Goal: Communication & Community: Share content

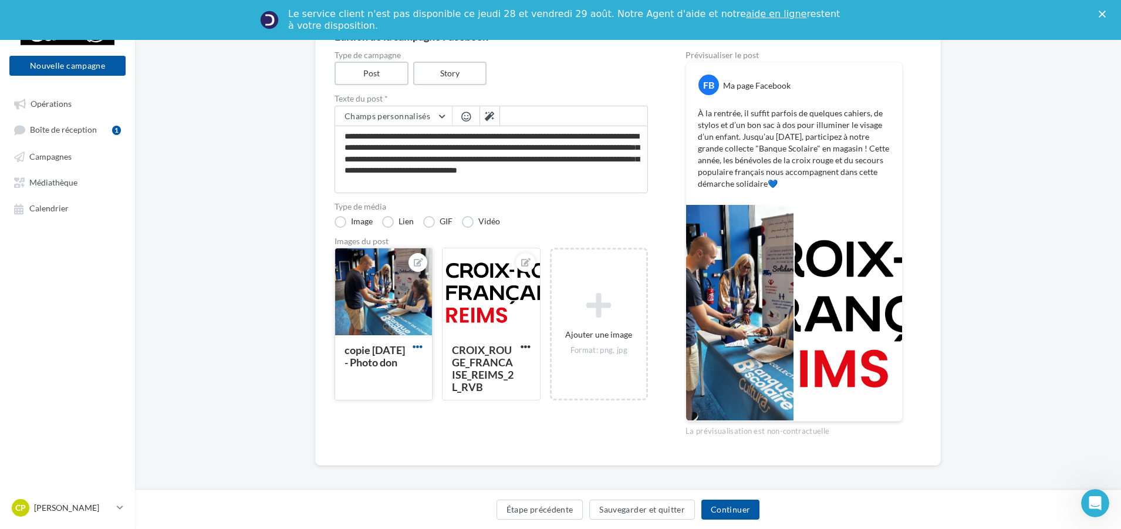
click at [421, 347] on span "button" at bounding box center [418, 347] width 10 height 10
click at [475, 431] on button "Supprimer" at bounding box center [472, 431] width 124 height 31
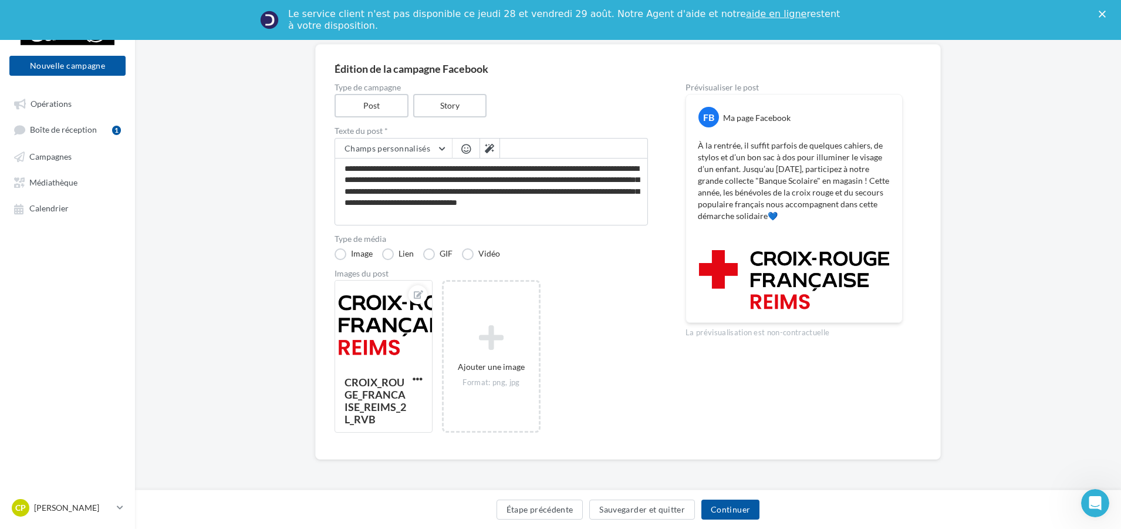
scroll to position [95, 0]
click at [416, 382] on span "button" at bounding box center [418, 379] width 10 height 10
click at [471, 457] on button "Supprimer" at bounding box center [472, 463] width 124 height 31
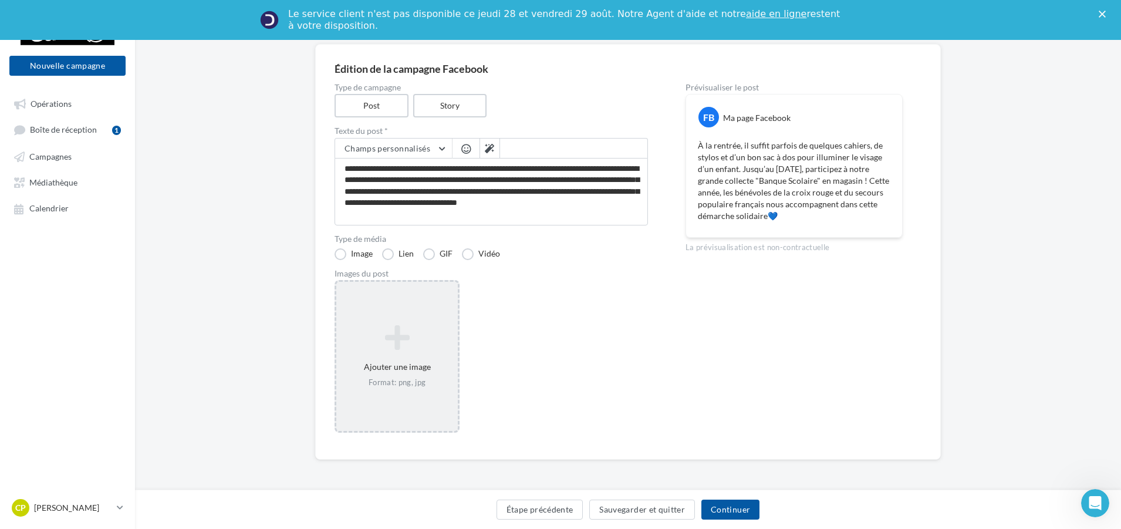
click at [397, 322] on div "Ajouter une image Format: png, jpg" at bounding box center [397, 356] width 122 height 75
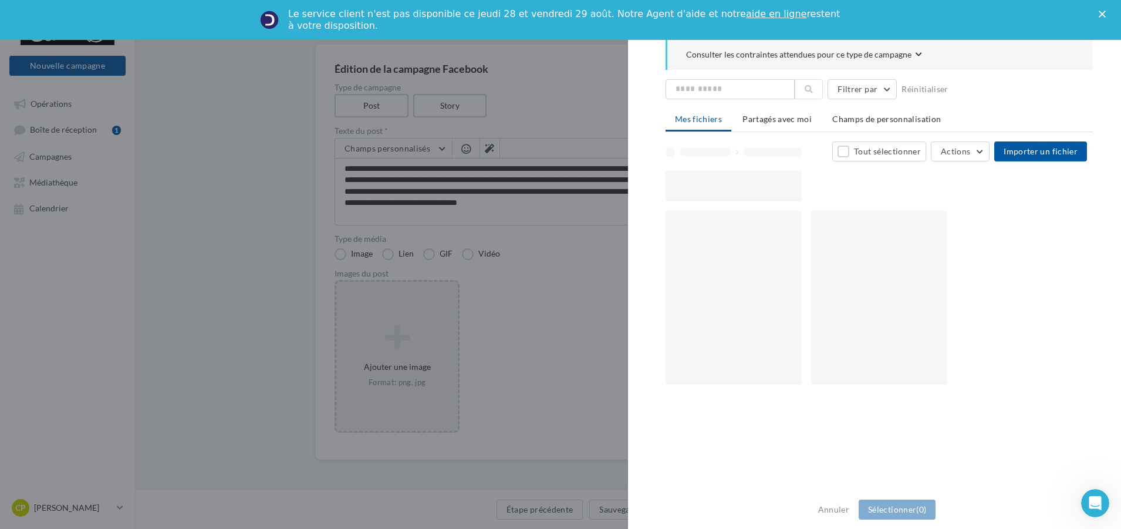
scroll to position [89, 0]
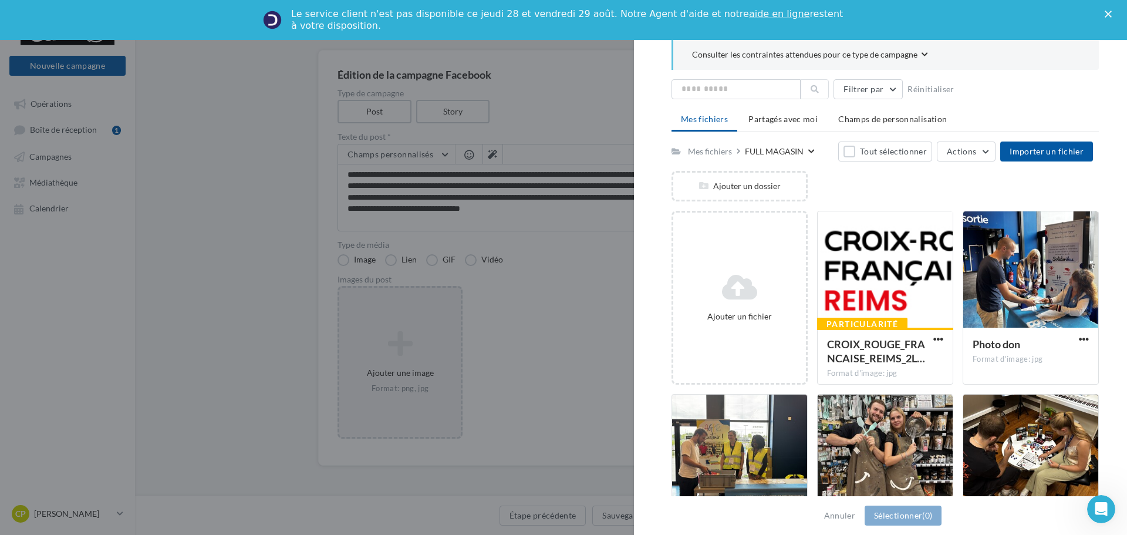
click at [1060, 139] on div "Mes fichiers Partagés avec moi Champs de personnalisation Mes fichiers FULL MAG…" at bounding box center [884, 343] width 427 height 468
click at [1039, 144] on button "Importer un fichier" at bounding box center [1046, 151] width 93 height 20
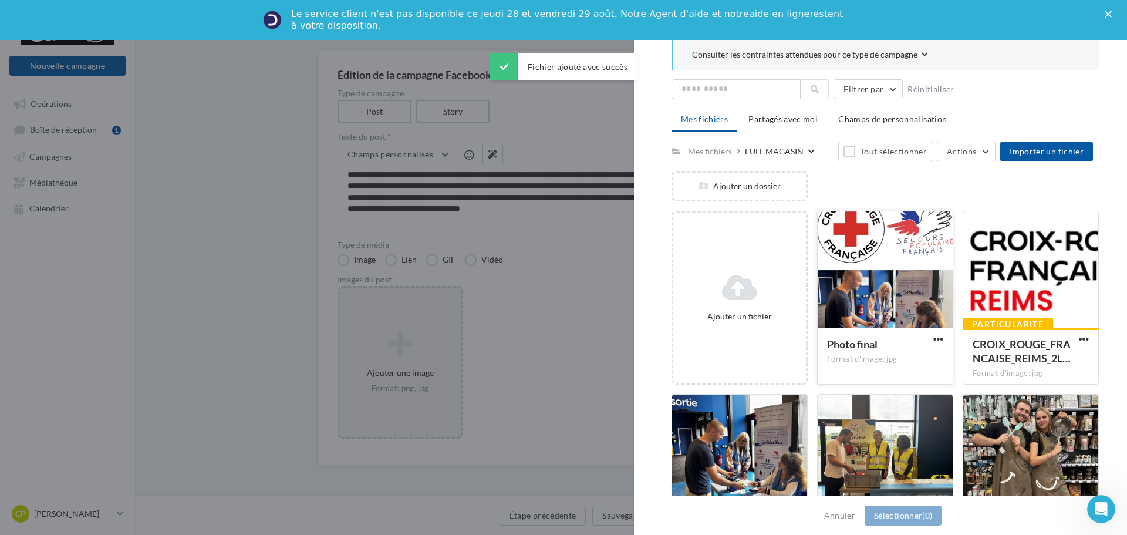
click at [867, 264] on div at bounding box center [885, 269] width 135 height 117
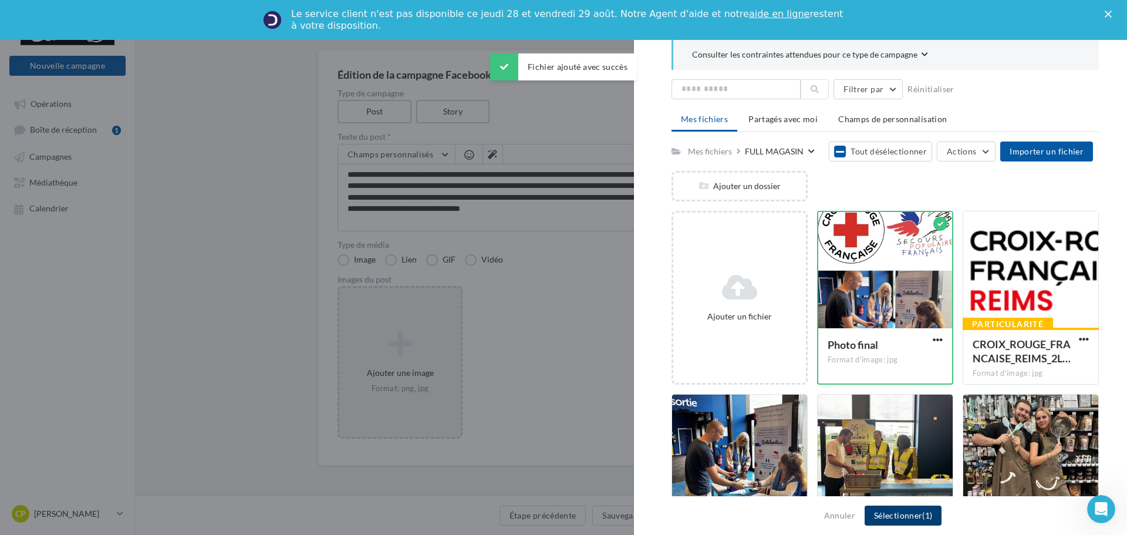
click at [900, 515] on button "Sélectionner (1)" at bounding box center [903, 515] width 77 height 20
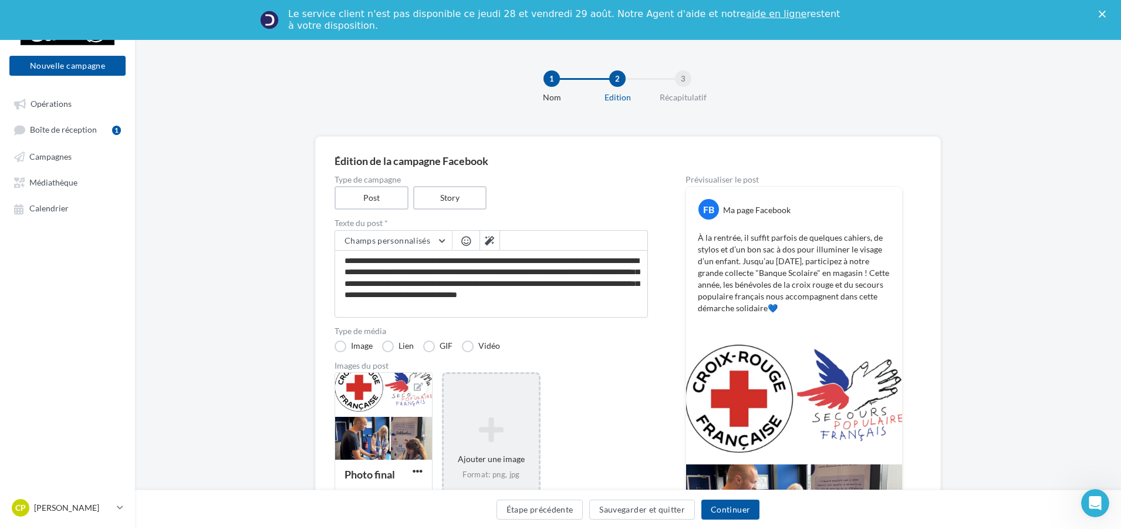
scroll to position [0, 0]
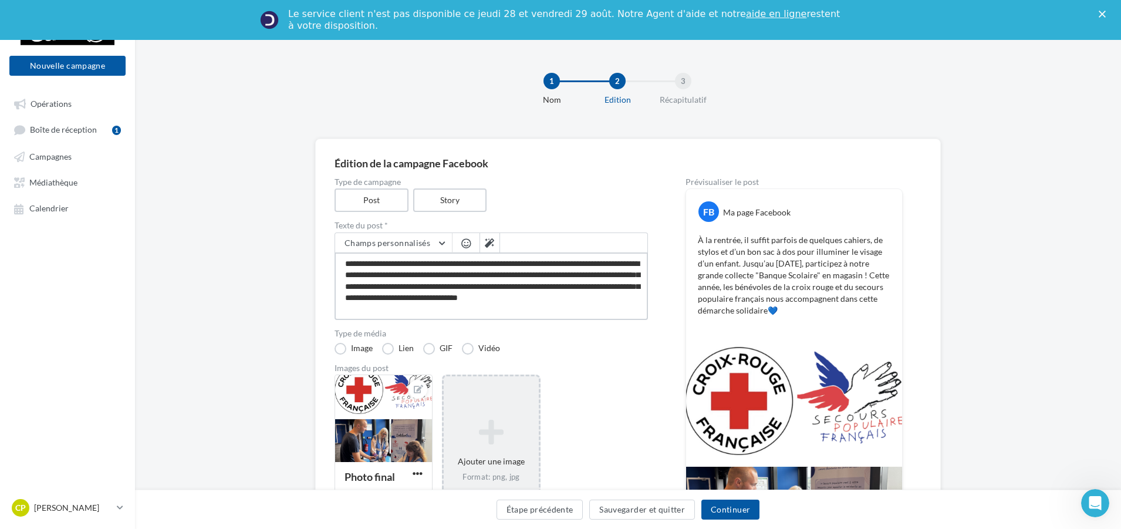
drag, startPoint x: 450, startPoint y: 305, endPoint x: 341, endPoint y: 263, distance: 116.9
click at [341, 263] on textarea "**********" at bounding box center [491, 286] width 313 height 68
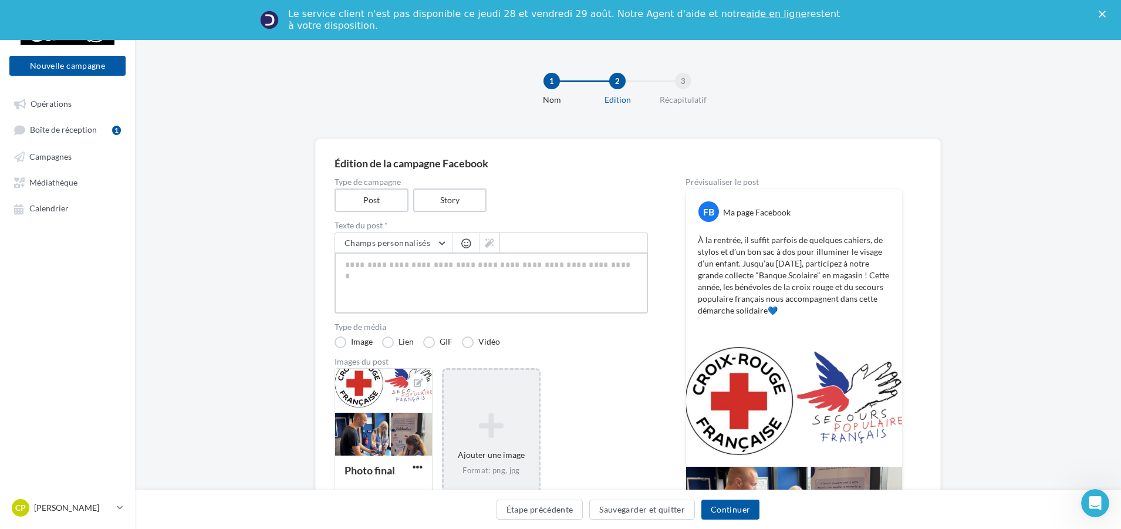
paste textarea "**********"
type textarea "**********"
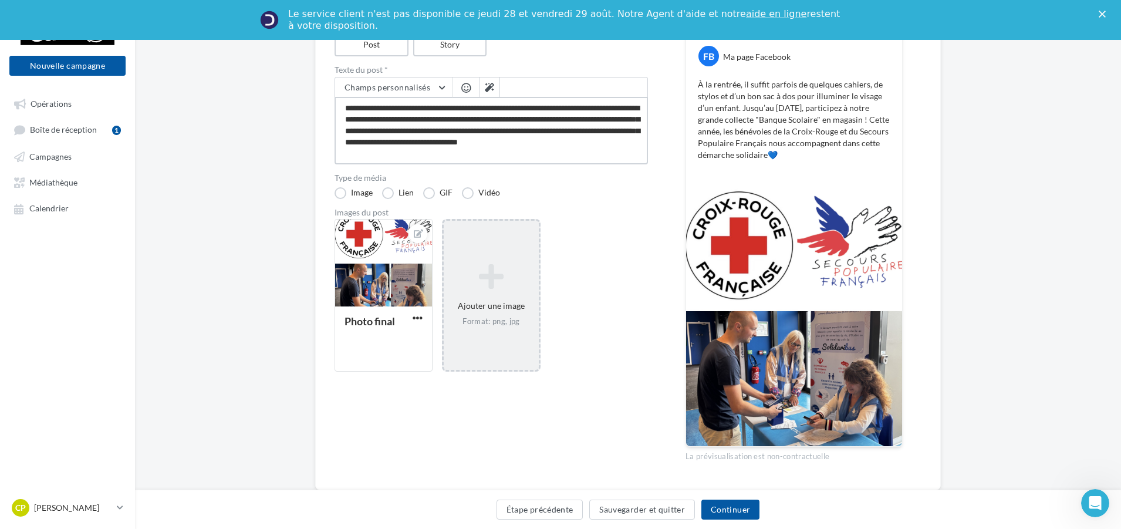
scroll to position [176, 0]
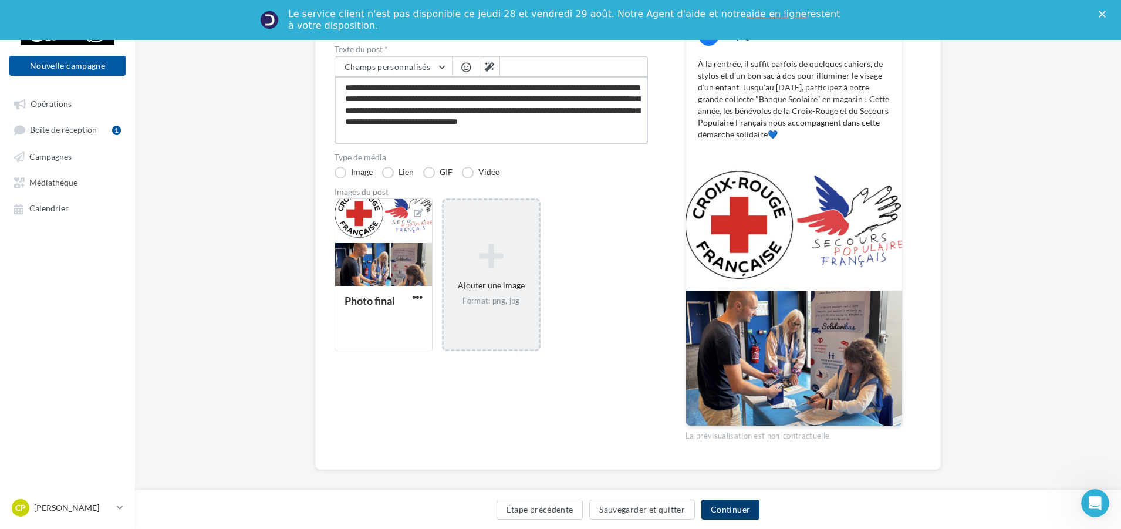
type textarea "**********"
click at [724, 517] on button "Continuer" at bounding box center [730, 510] width 58 height 20
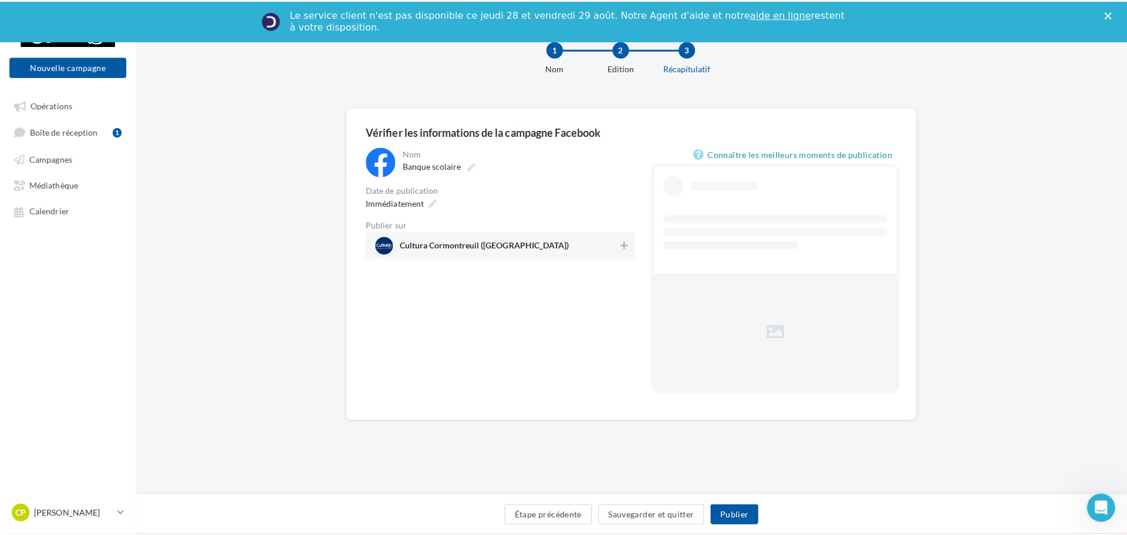
scroll to position [33, 0]
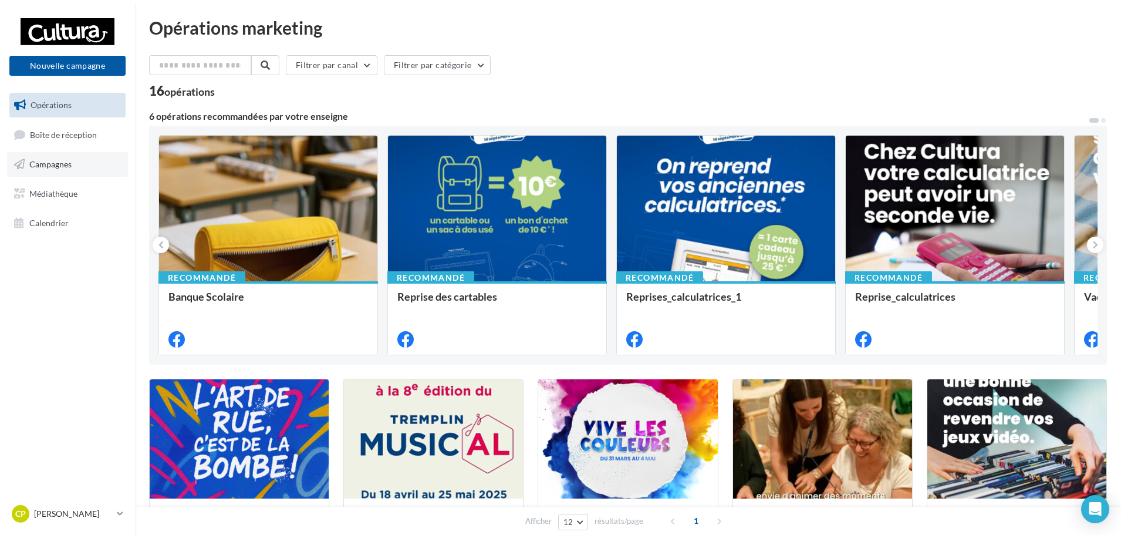
click at [66, 164] on span "Campagnes" at bounding box center [50, 164] width 42 height 10
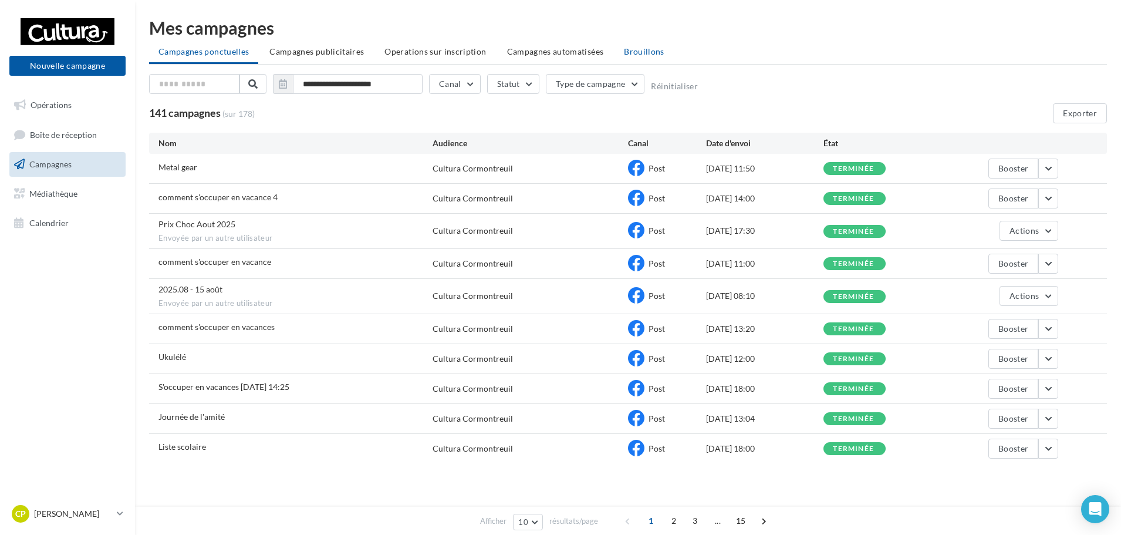
click at [643, 50] on span "Brouillons" at bounding box center [644, 51] width 41 height 10
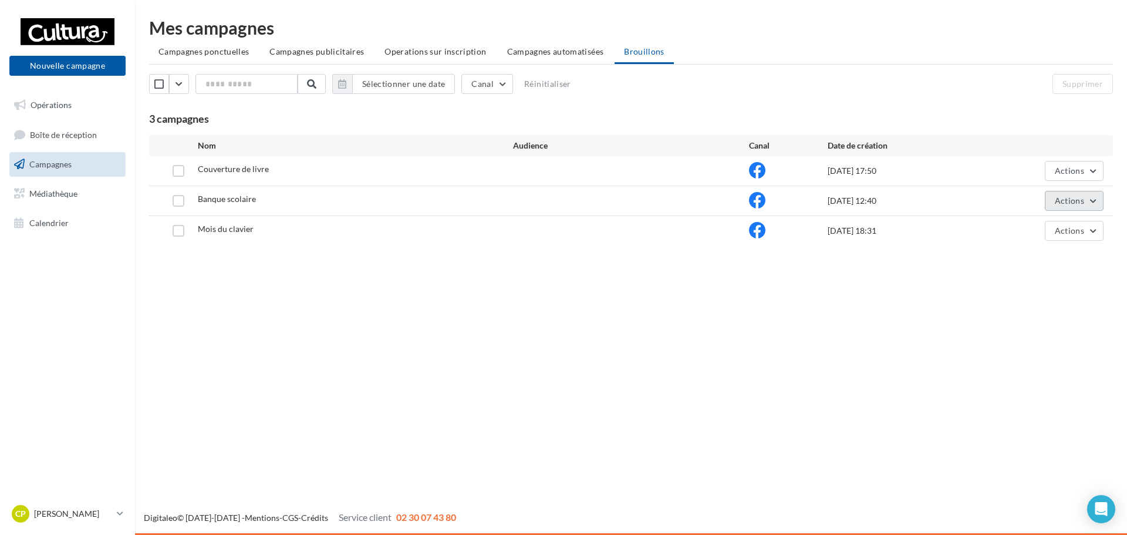
click at [1096, 200] on button "Actions" at bounding box center [1074, 201] width 59 height 20
click at [1040, 230] on button "Editer" at bounding box center [1044, 228] width 117 height 31
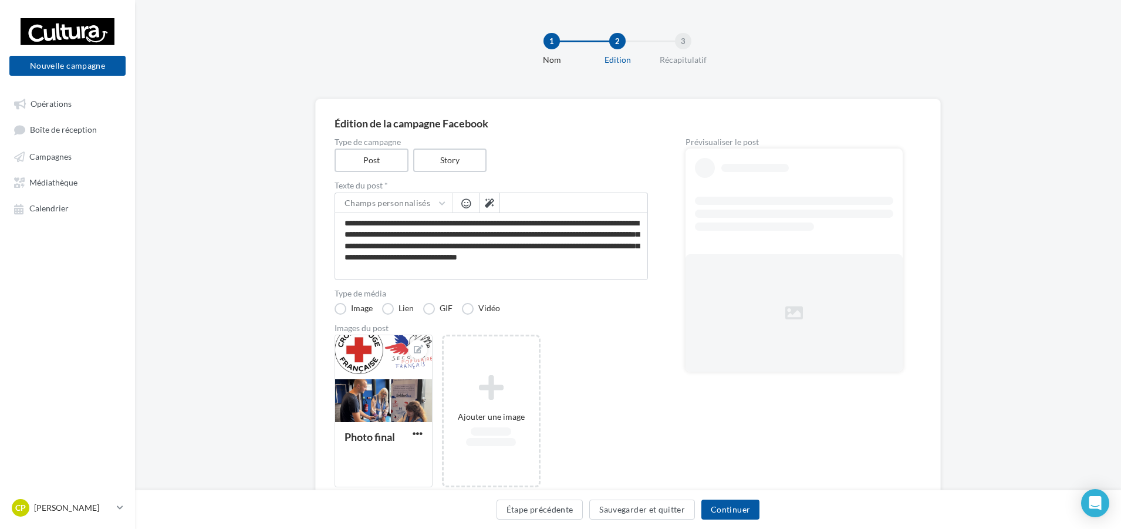
click at [698, 156] on div at bounding box center [794, 168] width 217 height 39
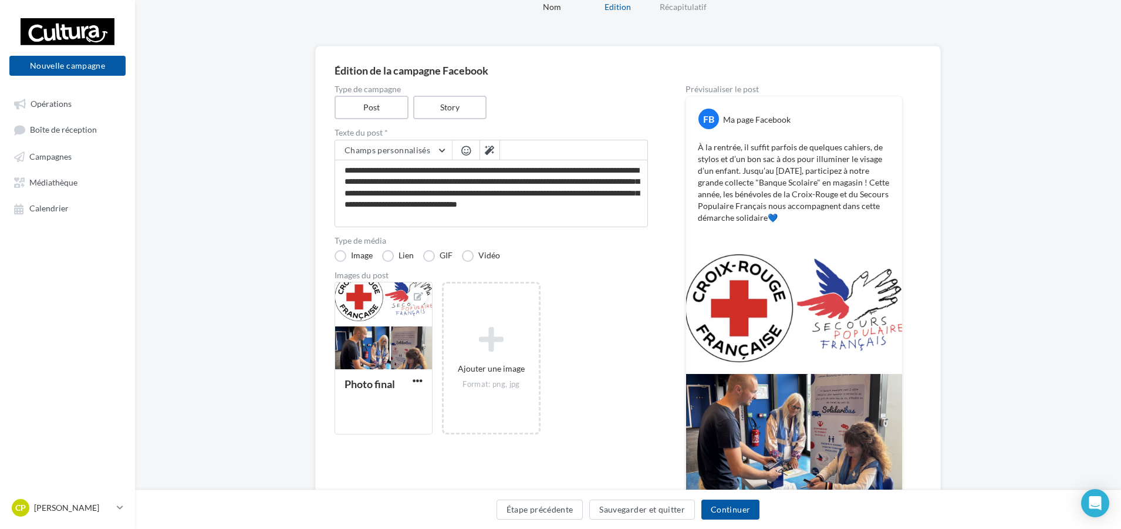
scroll to position [29, 0]
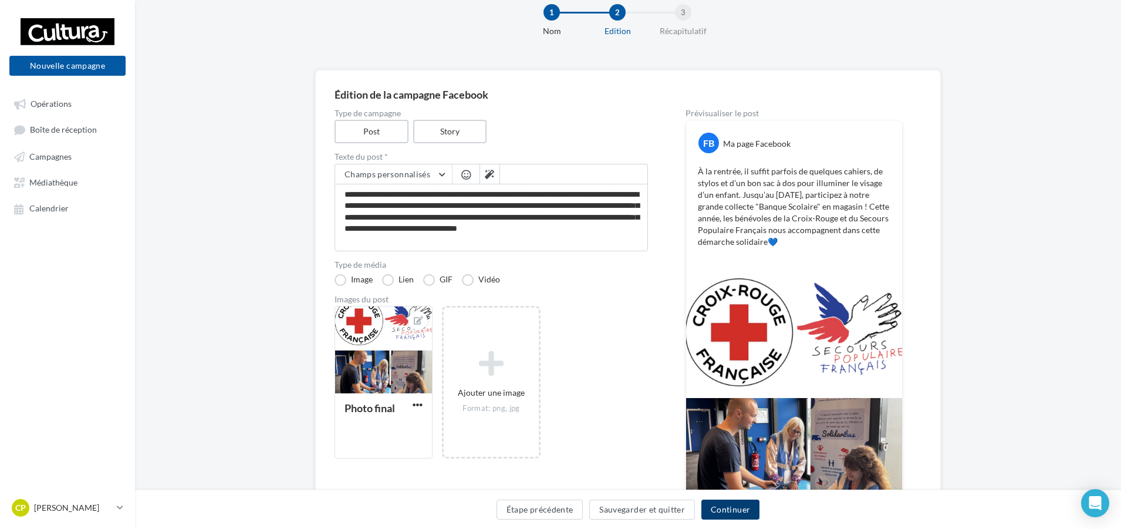
click at [724, 514] on button "Continuer" at bounding box center [730, 510] width 58 height 20
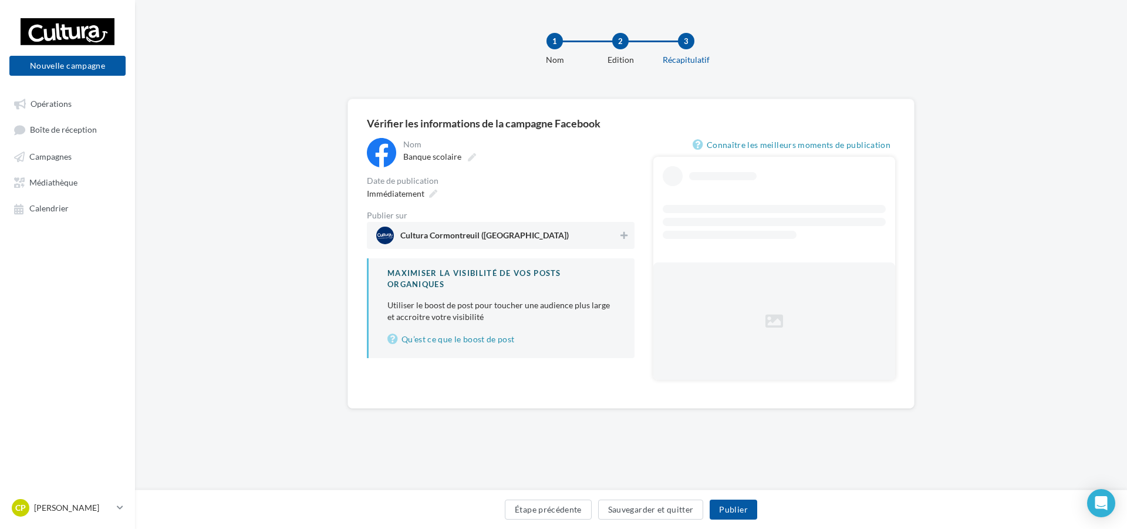
click at [480, 230] on span "Cultura Cormontreuil ([GEOGRAPHIC_DATA])" at bounding box center [497, 236] width 242 height 18
click at [436, 194] on div "Immédiatement" at bounding box center [397, 193] width 77 height 17
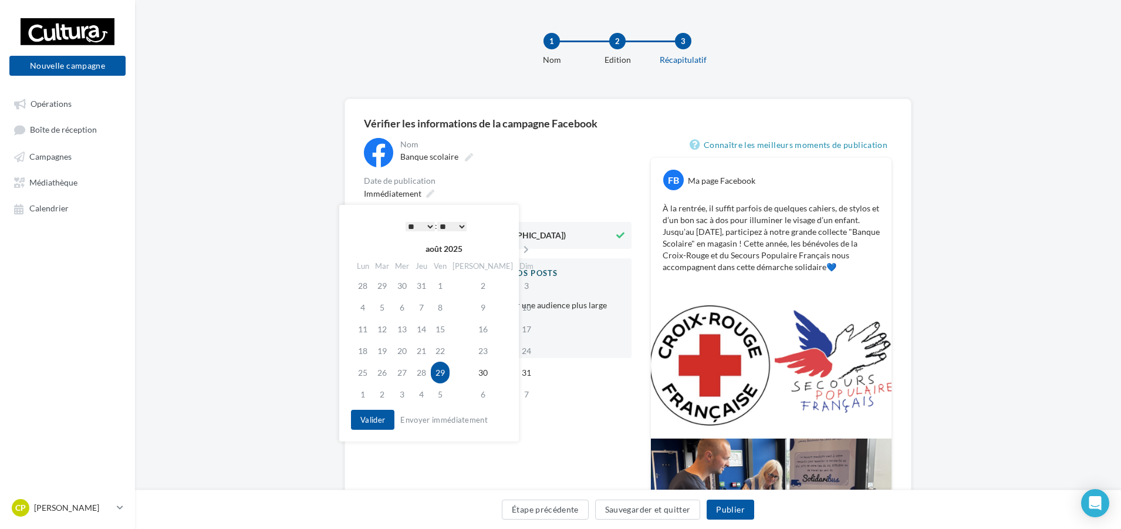
click at [424, 225] on select "* * * * * * * * * * ** ** ** ** ** ** ** ** ** ** ** ** ** **" at bounding box center [420, 226] width 29 height 9
click at [455, 230] on select "** ** ** ** ** **" at bounding box center [451, 226] width 29 height 9
click at [384, 414] on button "Valider" at bounding box center [372, 420] width 43 height 20
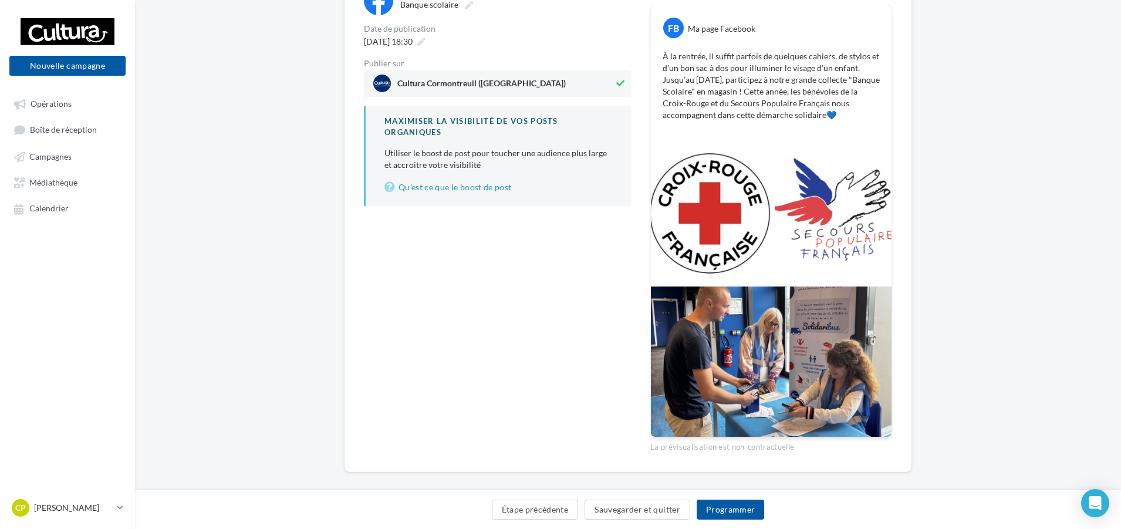
scroll to position [164, 0]
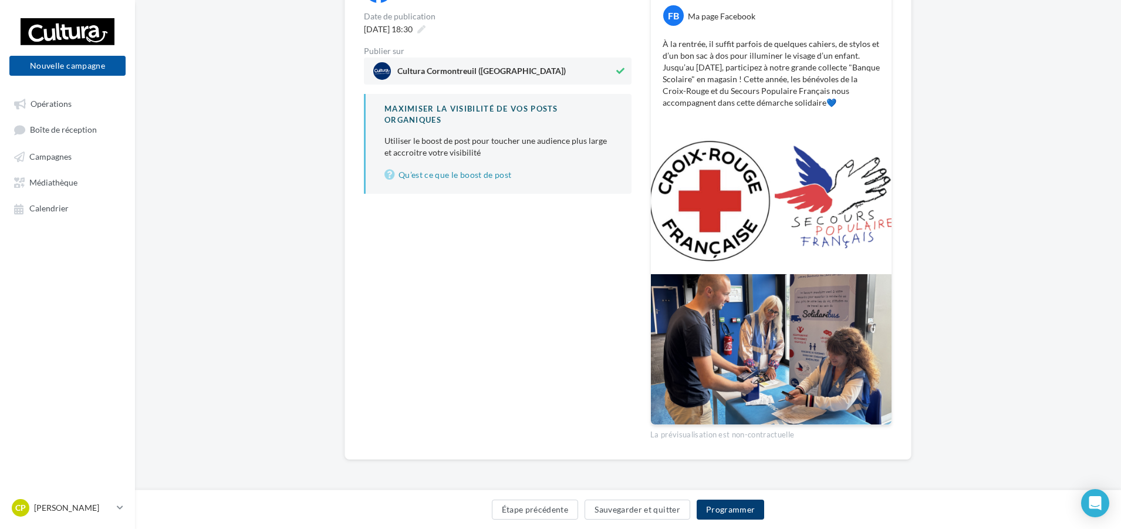
click at [722, 505] on button "Programmer" at bounding box center [731, 510] width 68 height 20
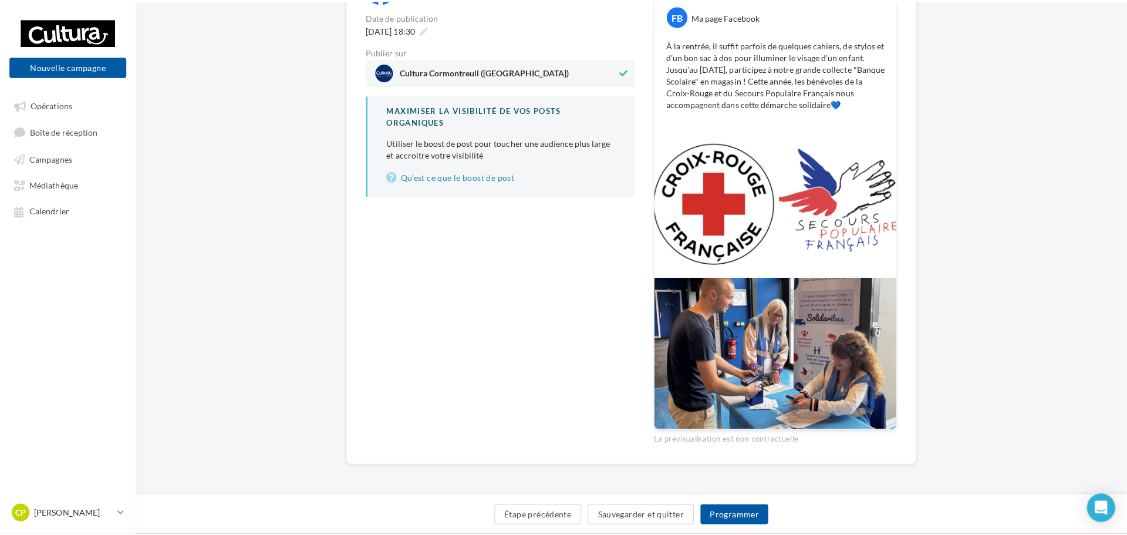
scroll to position [158, 0]
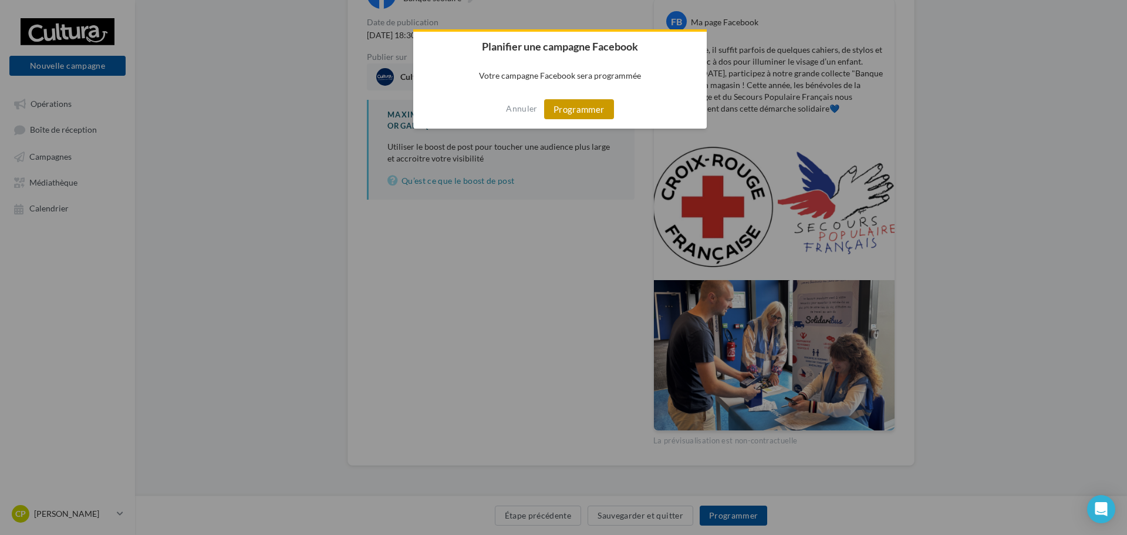
click at [589, 111] on button "Programmer" at bounding box center [579, 109] width 70 height 20
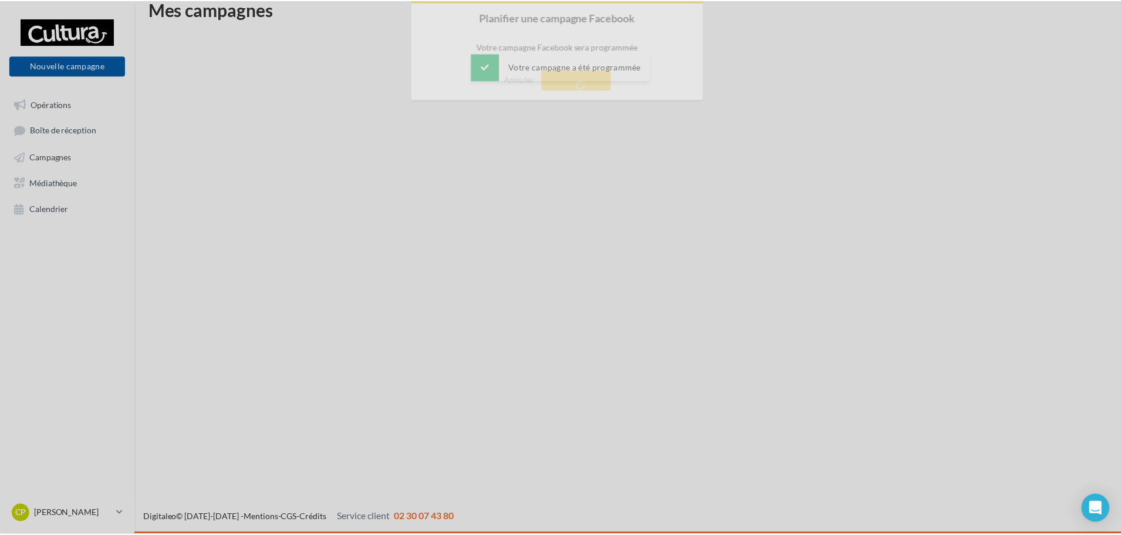
scroll to position [19, 0]
